Goal: Find specific page/section: Find specific page/section

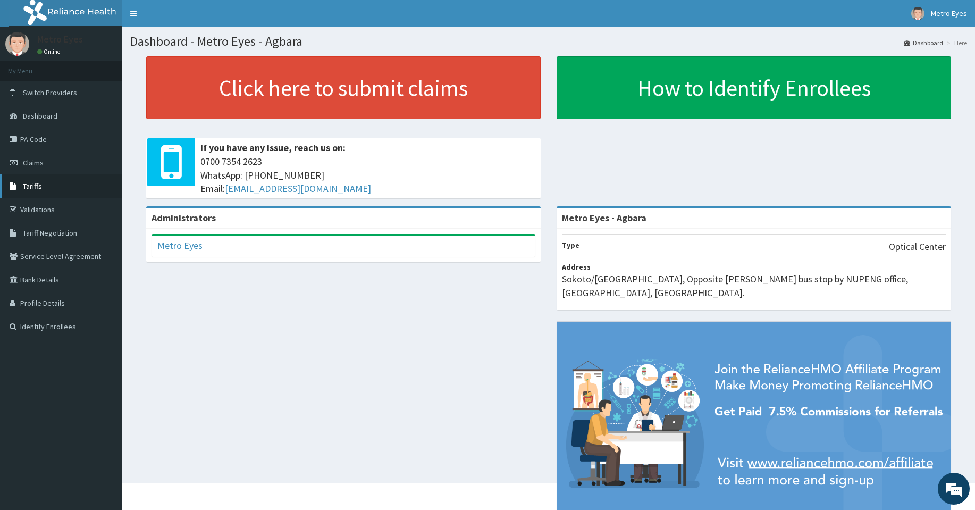
click at [86, 191] on link "Tariffs" at bounding box center [61, 185] width 122 height 23
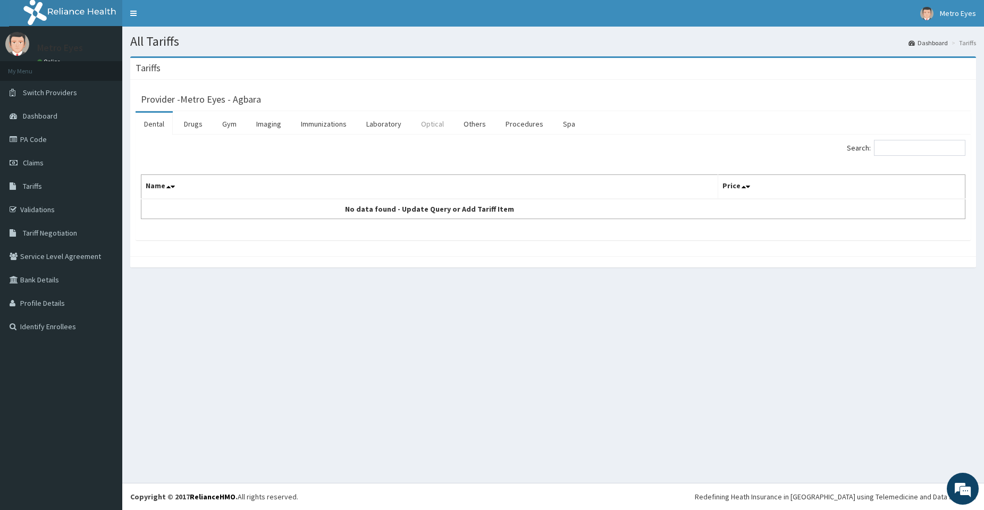
click at [426, 119] on link "Optical" at bounding box center [432, 124] width 40 height 22
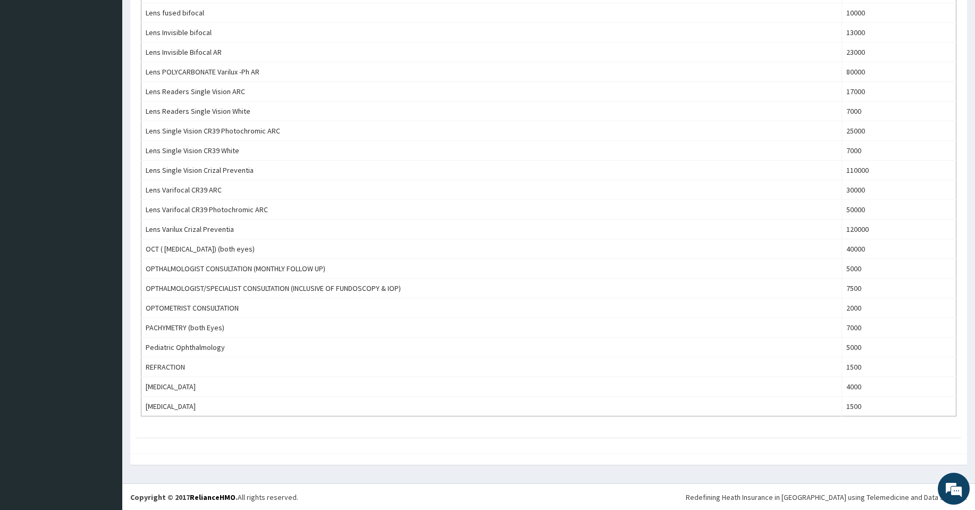
scroll to position [433, 0]
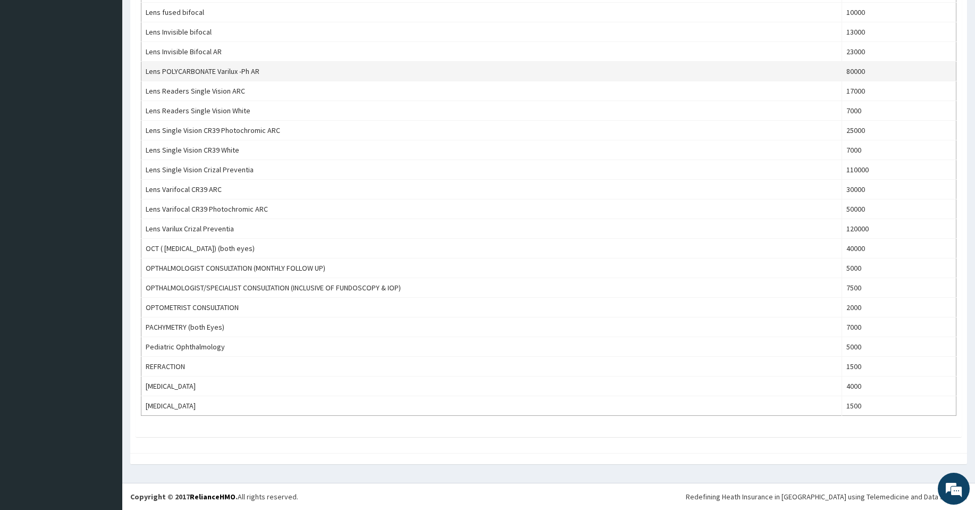
click at [858, 75] on td "80000" at bounding box center [899, 72] width 114 height 20
click at [857, 72] on td "80000" at bounding box center [899, 72] width 114 height 20
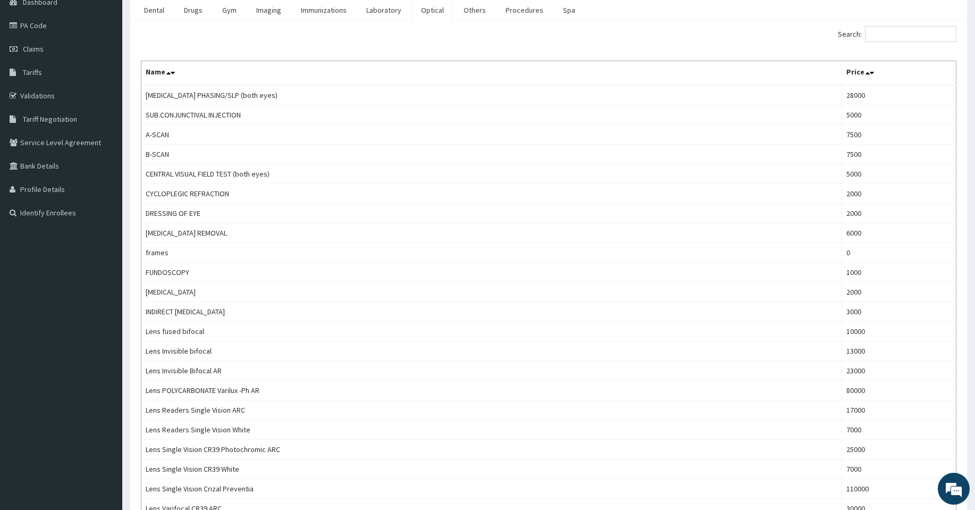
scroll to position [0, 0]
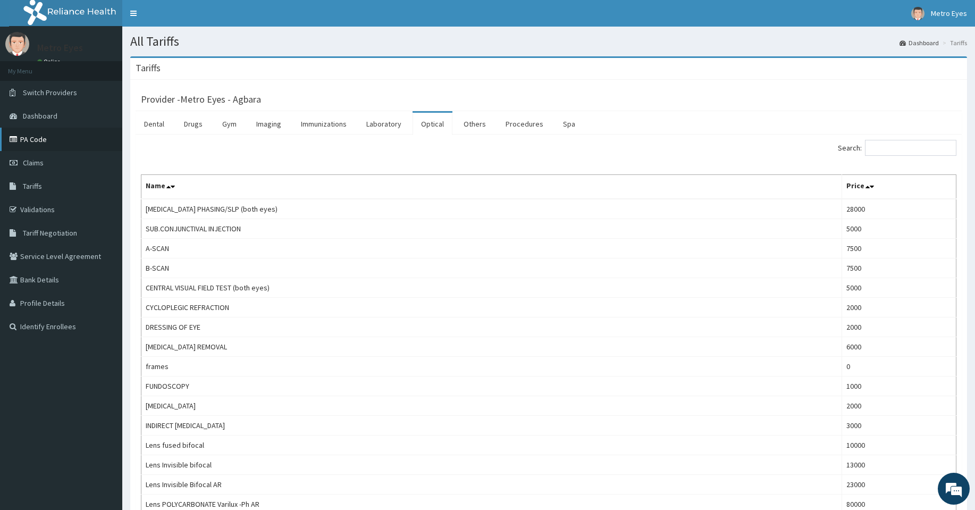
click at [57, 144] on link "PA Code" at bounding box center [61, 139] width 122 height 23
